Goal: Task Accomplishment & Management: Complete application form

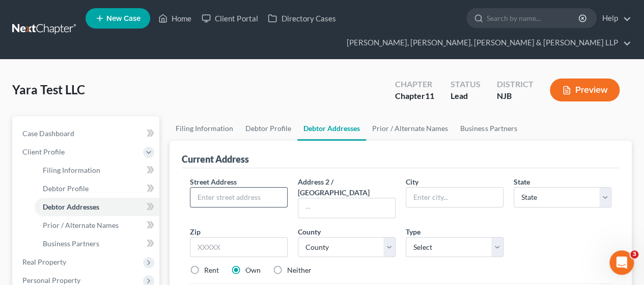
click at [226, 193] on input "text" at bounding box center [239, 196] width 97 height 19
paste input "16-00 [PERSON_NAME] DR"
type input "16-00 [PERSON_NAME] DR"
click at [219, 238] on input "text" at bounding box center [239, 247] width 98 height 20
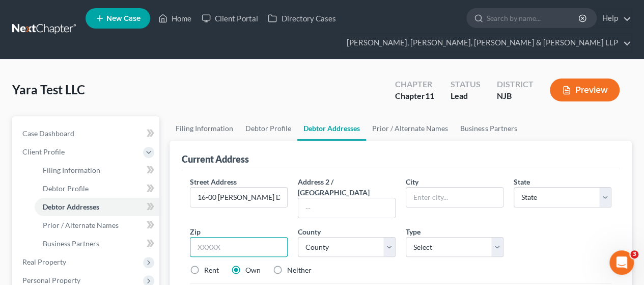
paste input "07410-2764"
drag, startPoint x: 219, startPoint y: 234, endPoint x: 342, endPoint y: 235, distance: 123.8
click at [342, 236] on div "Street Address * 16-00 [PERSON_NAME] DR Address 2 / [GEOGRAPHIC_DATA] * State *…" at bounding box center [401, 229] width 432 height 107
type input "07410"
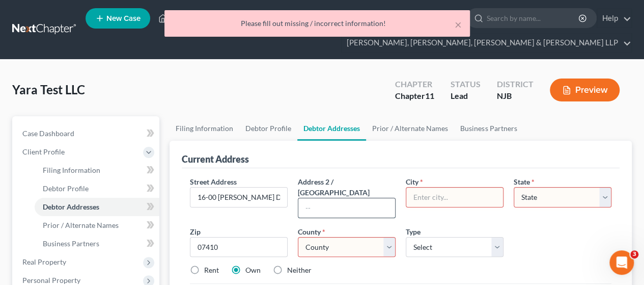
type input "Fair Lawn"
select select "33"
click at [365, 198] on input "text" at bounding box center [347, 207] width 97 height 19
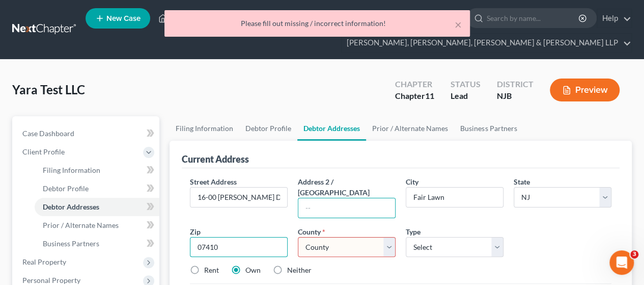
click at [250, 237] on input "07410" at bounding box center [239, 247] width 98 height 20
paste input "07410-2764"
paste input "text"
type input "07410-2764"
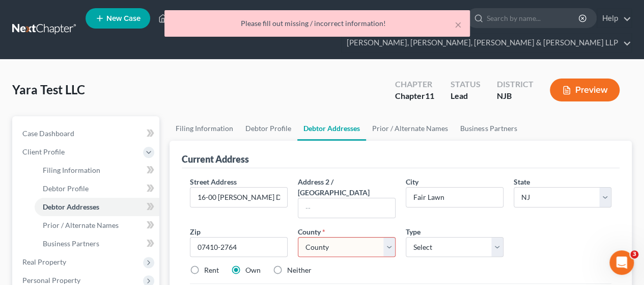
click at [331, 240] on select "County [GEOGRAPHIC_DATA] [GEOGRAPHIC_DATA] [GEOGRAPHIC_DATA] [GEOGRAPHIC_DATA] …" at bounding box center [347, 247] width 98 height 20
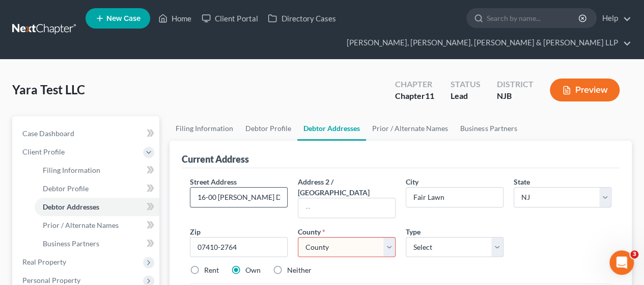
click at [252, 193] on input "16-00 [PERSON_NAME] DR" at bounding box center [239, 196] width 97 height 19
drag, startPoint x: 269, startPoint y: 196, endPoint x: 175, endPoint y: 194, distance: 94.8
click at [175, 194] on div "Current Address Street Address * 16-00 [PERSON_NAME] DR Address 2 / [GEOGRAPHIC…" at bounding box center [401, 233] width 463 height 185
click at [326, 237] on select "County [GEOGRAPHIC_DATA] [GEOGRAPHIC_DATA] [GEOGRAPHIC_DATA] [GEOGRAPHIC_DATA] …" at bounding box center [347, 247] width 98 height 20
select select "1"
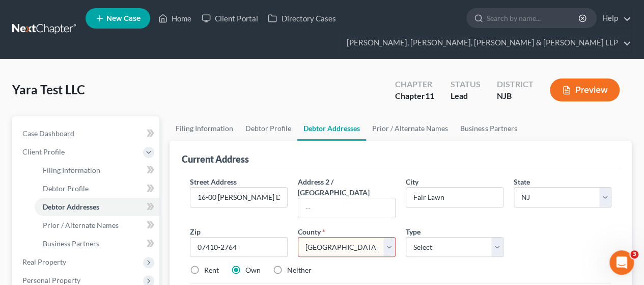
click at [298, 237] on select "County [GEOGRAPHIC_DATA] [GEOGRAPHIC_DATA] [GEOGRAPHIC_DATA] [GEOGRAPHIC_DATA] …" at bounding box center [347, 247] width 98 height 20
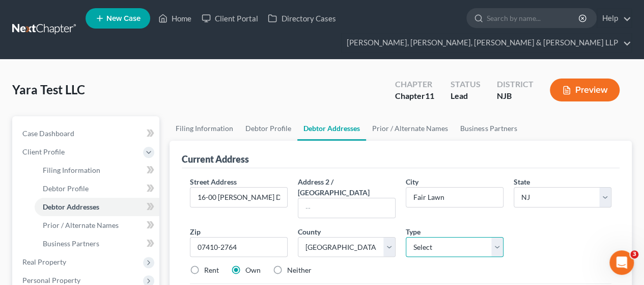
click at [458, 237] on select "Select Business Mailing Location of Assets" at bounding box center [455, 247] width 98 height 20
select select "0"
click at [406, 237] on select "Select Business Mailing Location of Assets" at bounding box center [455, 247] width 98 height 20
click at [554, 250] on div "Street Address * 16-00 [PERSON_NAME] DR Address 2 / [GEOGRAPHIC_DATA] * Fair La…" at bounding box center [401, 229] width 432 height 107
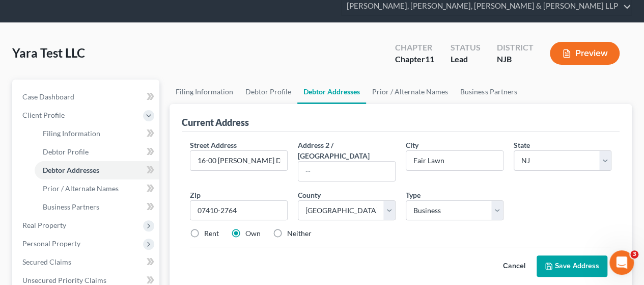
scroll to position [51, 0]
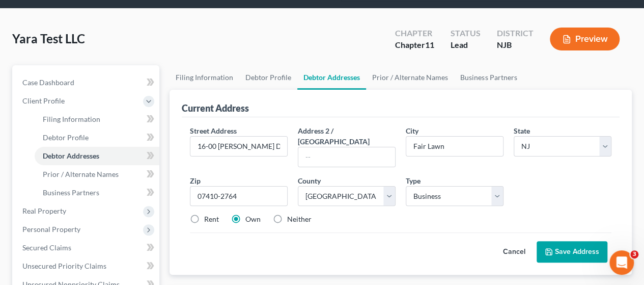
click at [205, 214] on label "Rent" at bounding box center [211, 219] width 15 height 10
click at [208, 214] on input "Rent" at bounding box center [211, 217] width 7 height 7
radio input "true"
click at [553, 248] on icon at bounding box center [549, 252] width 8 height 8
